Goal: Transaction & Acquisition: Purchase product/service

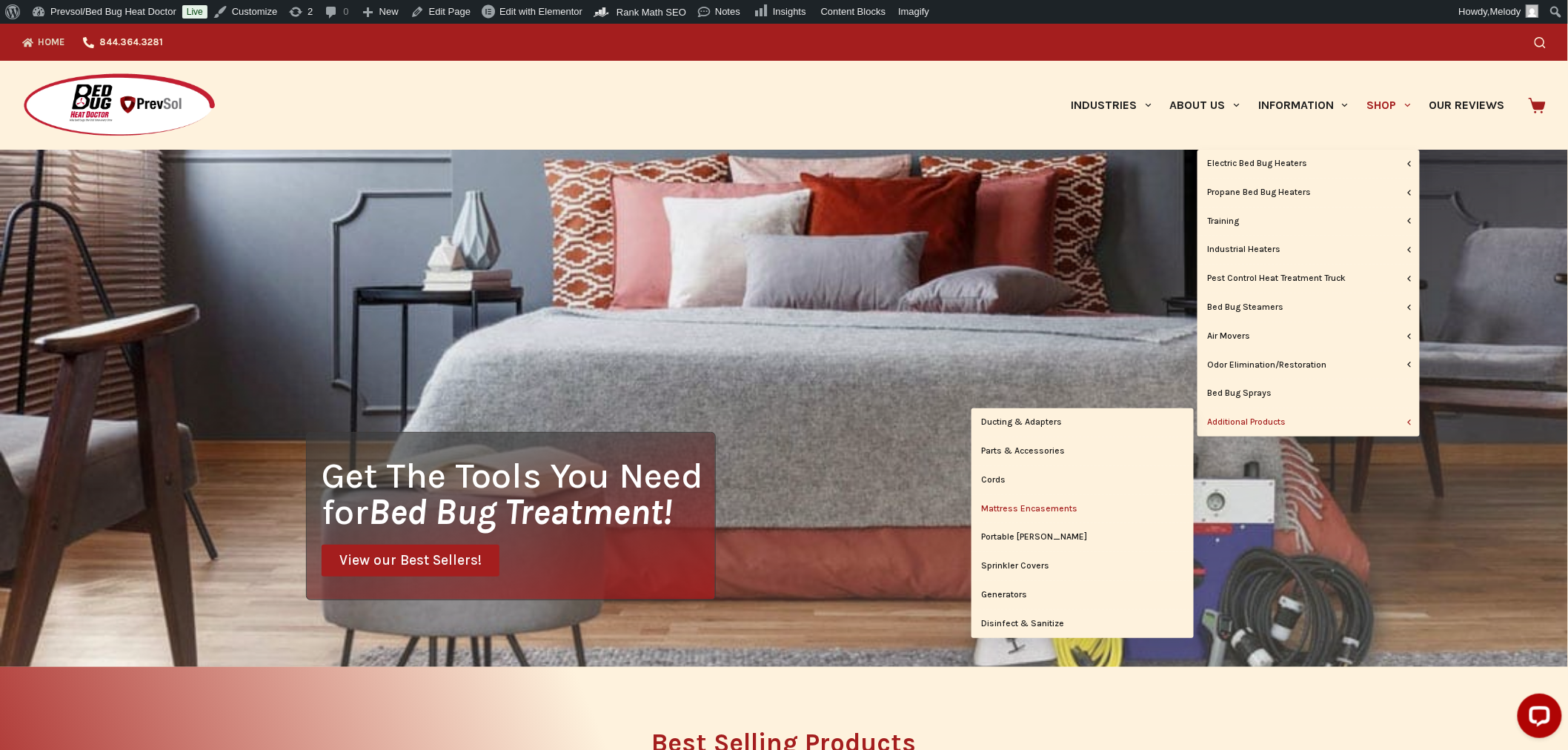
click at [1048, 510] on link "Mattress Encasements" at bounding box center [1083, 508] width 223 height 28
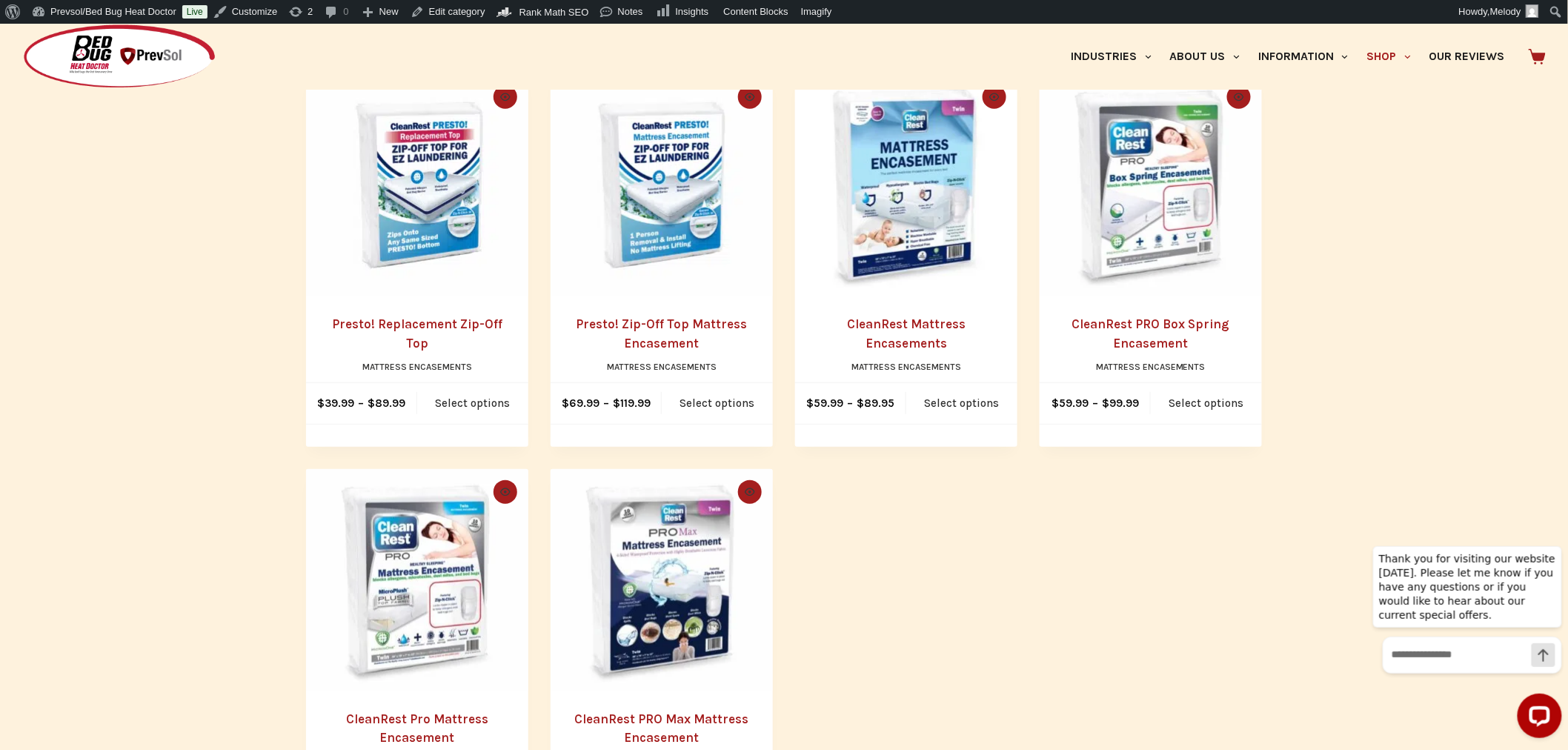
click at [680, 263] on img "Presto! Zip-Off Top Mattress Encasement" at bounding box center [661, 185] width 223 height 223
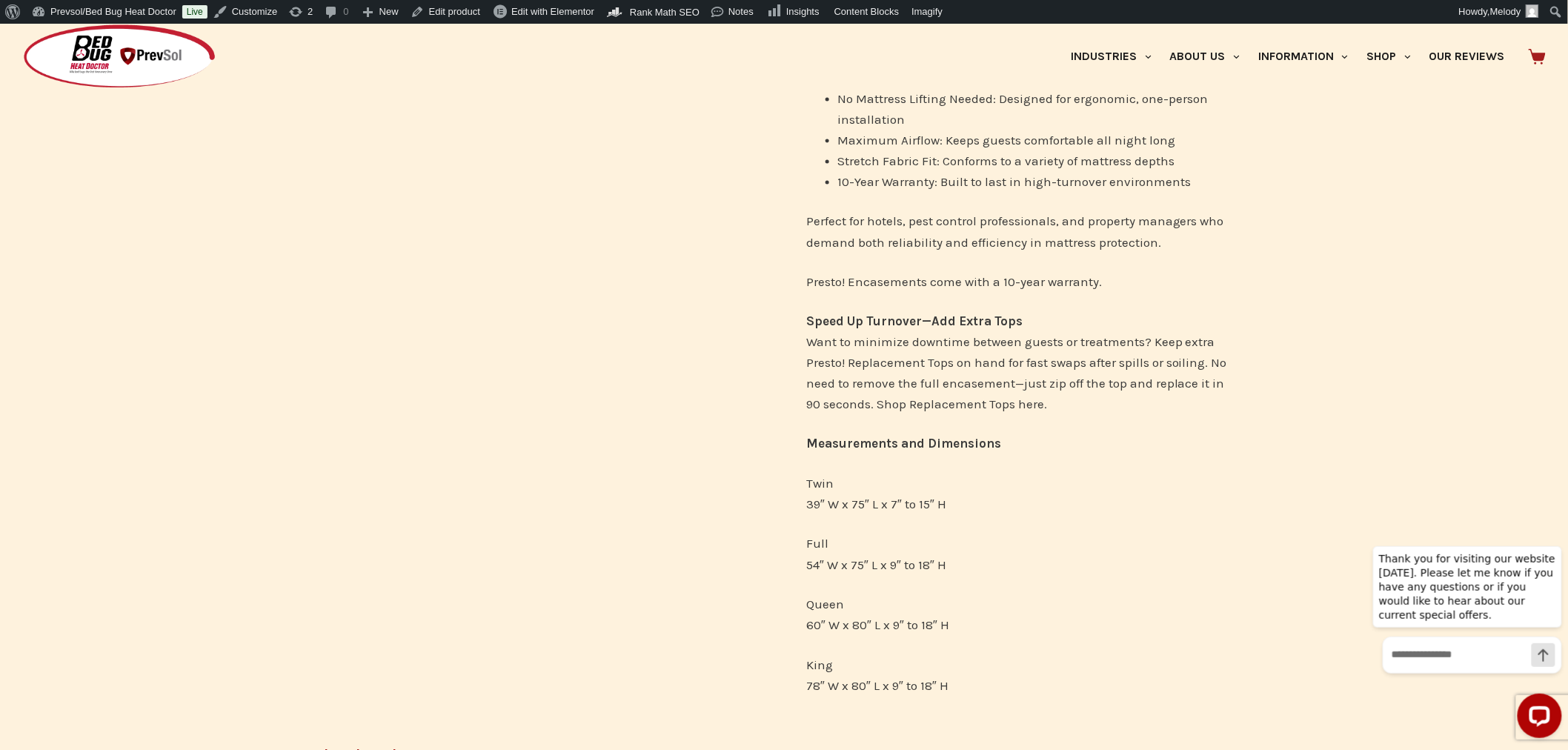
scroll to position [860, 0]
